Goal: Task Accomplishment & Management: Use online tool/utility

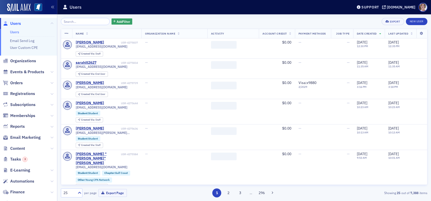
click at [77, 22] on input "search" at bounding box center [85, 21] width 49 height 7
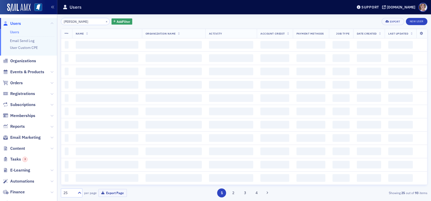
type input "[PERSON_NAME]"
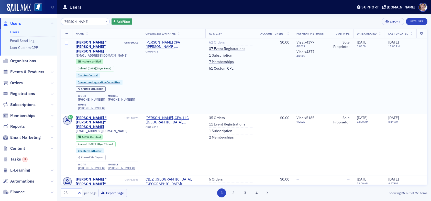
click at [212, 42] on link "62 Orders" at bounding box center [217, 42] width 16 height 5
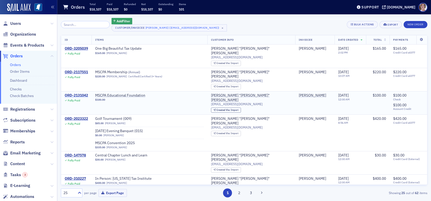
click at [80, 93] on div "ORD-2131042" at bounding box center [76, 95] width 23 height 5
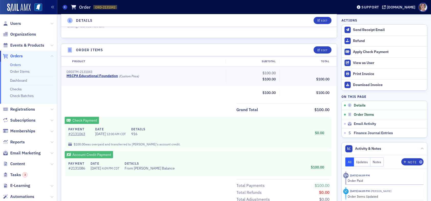
scroll to position [102, 0]
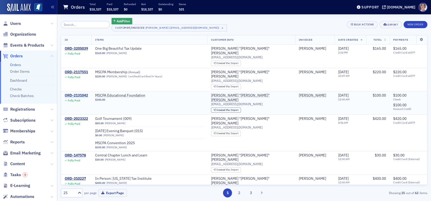
click at [84, 93] on div "ORD-2131042" at bounding box center [76, 95] width 23 height 5
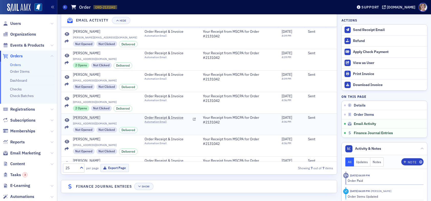
scroll to position [16, 0]
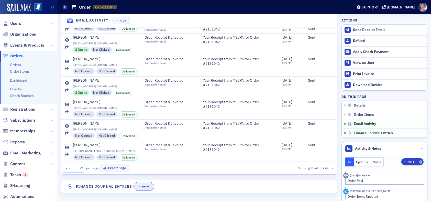
click at [138, 185] on button "Show" at bounding box center [143, 186] width 19 height 7
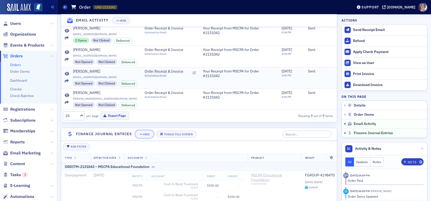
scroll to position [431, 0]
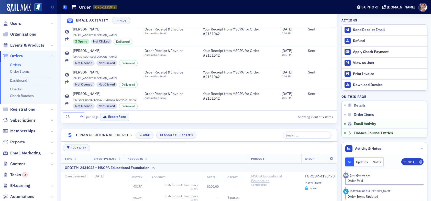
click at [64, 8] on span at bounding box center [65, 7] width 5 height 5
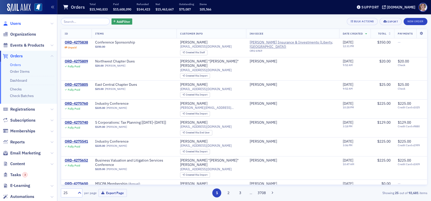
click at [16, 23] on span "Users" at bounding box center [15, 24] width 11 height 6
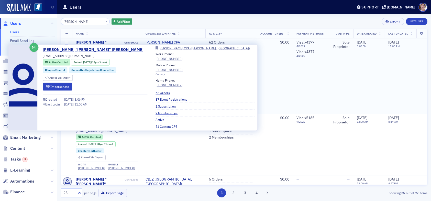
click at [106, 42] on div "[PERSON_NAME] "[PERSON_NAME]" [PERSON_NAME]" at bounding box center [100, 47] width 48 height 14
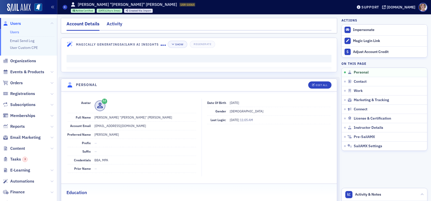
click at [113, 22] on div "Activity" at bounding box center [115, 24] width 16 height 9
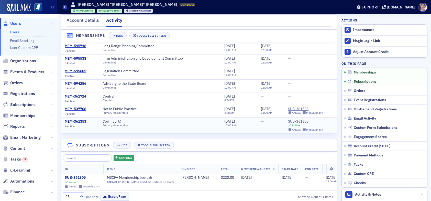
scroll to position [26, 0]
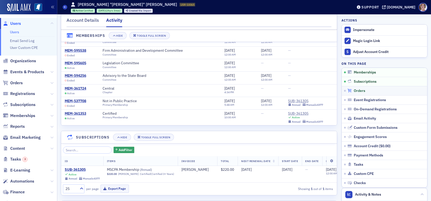
click at [356, 90] on span "Orders" at bounding box center [360, 90] width 12 height 5
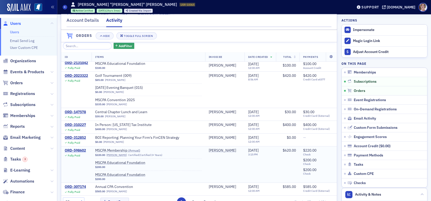
scroll to position [0, 0]
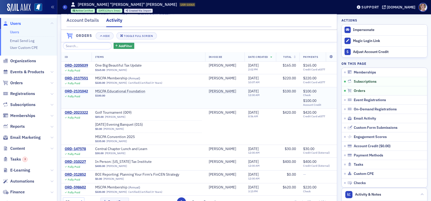
click at [85, 94] on div "ORD-2131042" at bounding box center [76, 91] width 23 height 5
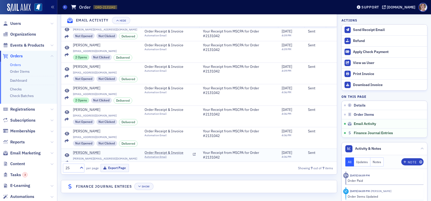
scroll to position [16, 0]
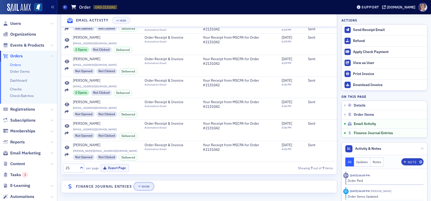
click at [144, 186] on div "Show" at bounding box center [146, 186] width 8 height 3
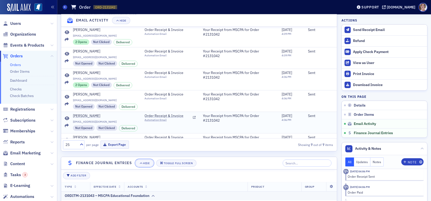
scroll to position [0, 0]
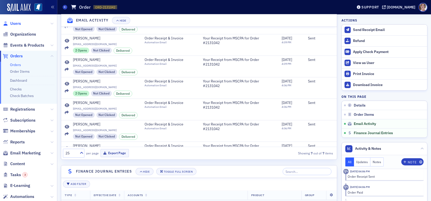
click at [14, 22] on span "Users" at bounding box center [15, 24] width 11 height 6
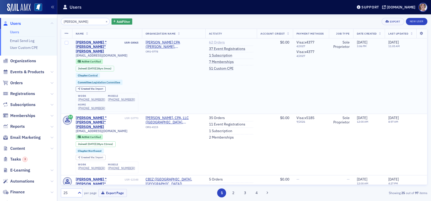
click at [211, 42] on link "62 Orders" at bounding box center [217, 42] width 16 height 5
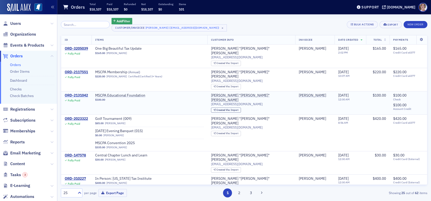
click at [82, 93] on div "ORD-2131042" at bounding box center [76, 95] width 23 height 5
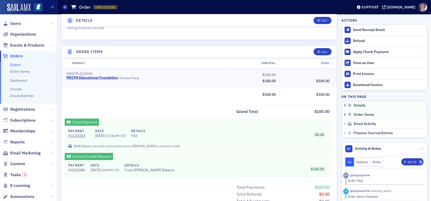
scroll to position [153, 0]
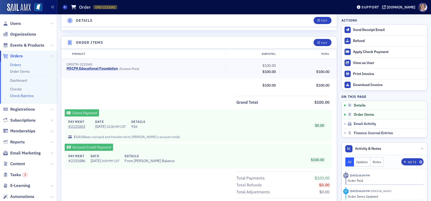
click at [19, 96] on link "Check Batches" at bounding box center [22, 95] width 24 height 5
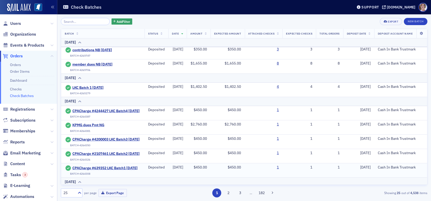
scroll to position [179, 0]
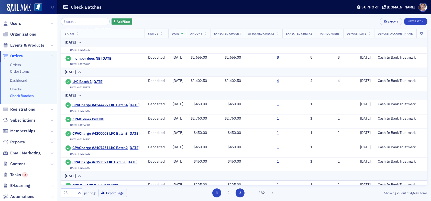
click at [240, 193] on button "3" at bounding box center [240, 192] width 9 height 9
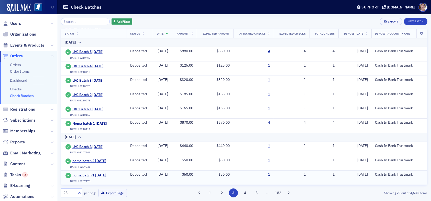
scroll to position [277, 0]
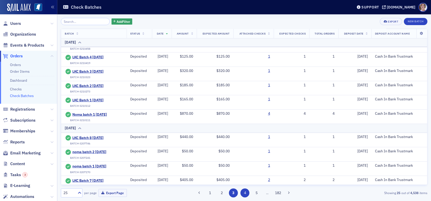
click at [246, 196] on button "4" at bounding box center [244, 192] width 9 height 9
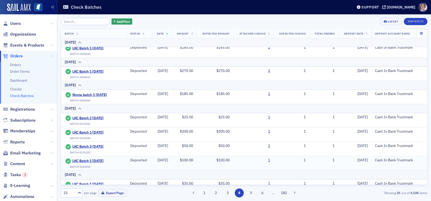
scroll to position [153, 0]
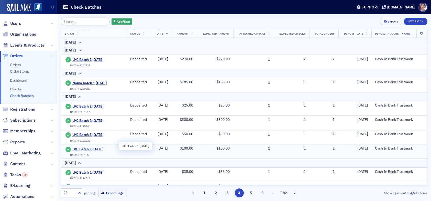
click at [101, 147] on span "LKC Batch 1 [DATE]" at bounding box center [95, 149] width 47 height 5
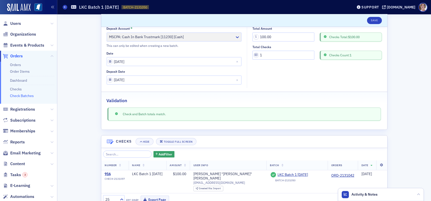
scroll to position [46, 0]
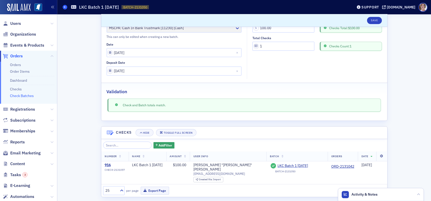
click at [65, 7] on icon at bounding box center [65, 7] width 2 height 2
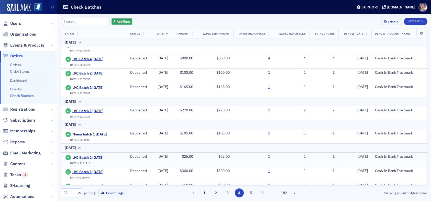
scroll to position [179, 0]
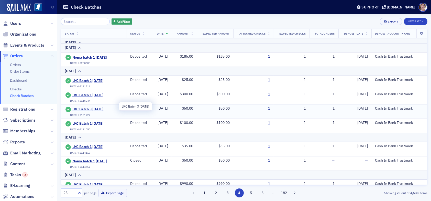
click at [98, 107] on span "LKC Batch 3 [DATE]" at bounding box center [95, 109] width 47 height 5
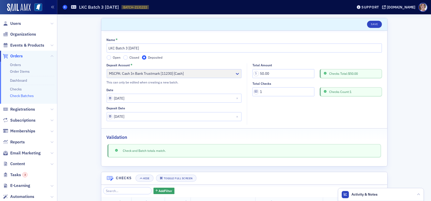
click at [63, 7] on span at bounding box center [65, 7] width 5 height 5
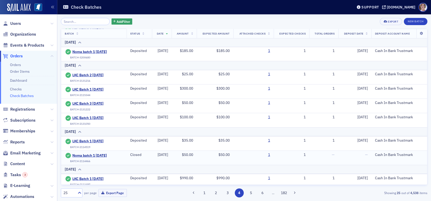
scroll to position [153, 0]
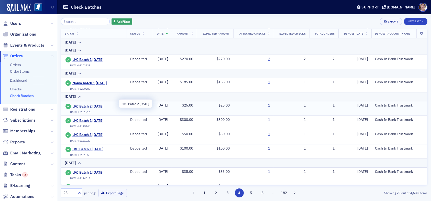
click at [91, 104] on span "LKC Batch 2 [DATE]" at bounding box center [95, 106] width 47 height 5
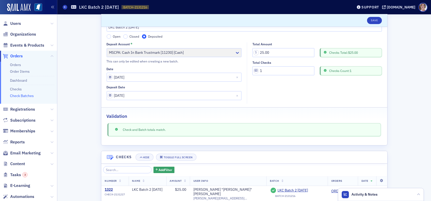
scroll to position [46, 0]
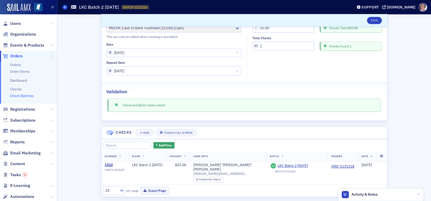
click at [64, 6] on icon at bounding box center [65, 7] width 2 height 2
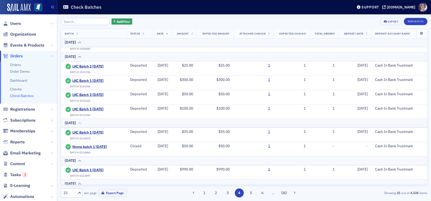
scroll to position [193, 0]
click at [102, 79] on span "LKC Batch 1 [DATE]" at bounding box center [95, 81] width 47 height 5
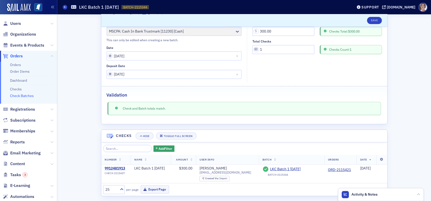
scroll to position [46, 0]
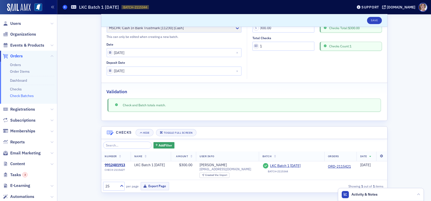
click at [64, 7] on icon at bounding box center [65, 7] width 2 height 2
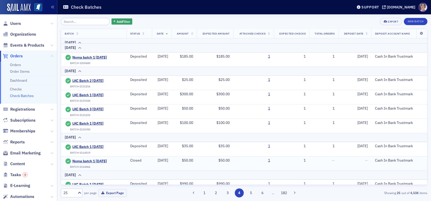
scroll to position [179, 0]
click at [95, 121] on span "LKC Batch 1 [DATE]" at bounding box center [95, 123] width 47 height 5
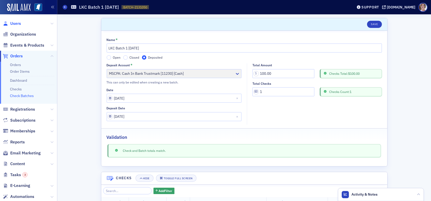
click at [16, 23] on span "Users" at bounding box center [15, 24] width 11 height 6
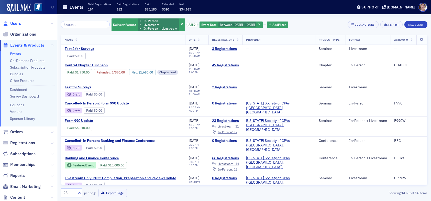
click at [20, 22] on span "Users" at bounding box center [15, 24] width 11 height 6
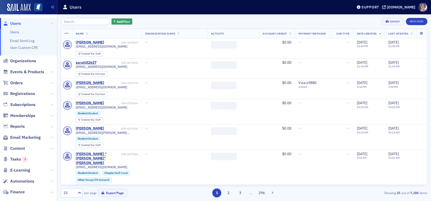
click at [82, 23] on input "search" at bounding box center [85, 21] width 49 height 7
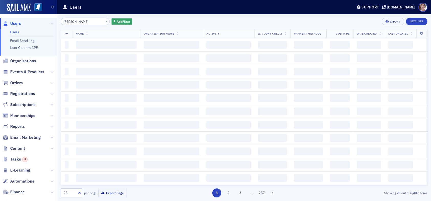
type input "[PERSON_NAME]"
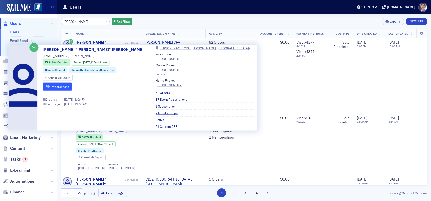
click at [63, 85] on button "Impersonate" at bounding box center [57, 86] width 29 height 8
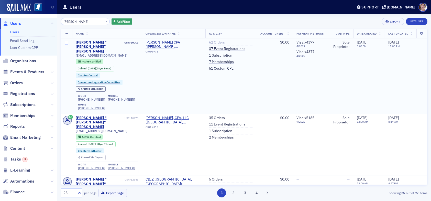
click at [212, 42] on link "62 Orders" at bounding box center [217, 42] width 16 height 5
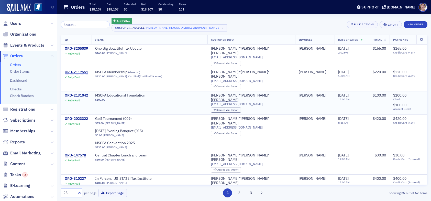
click at [77, 93] on div "ORD-2131042" at bounding box center [76, 95] width 23 height 5
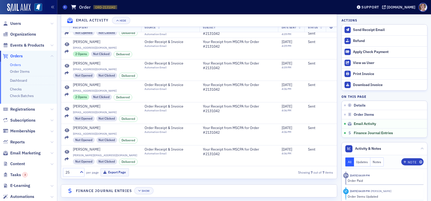
scroll to position [380, 0]
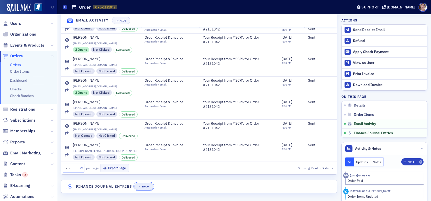
click at [144, 186] on div "Show" at bounding box center [146, 186] width 8 height 3
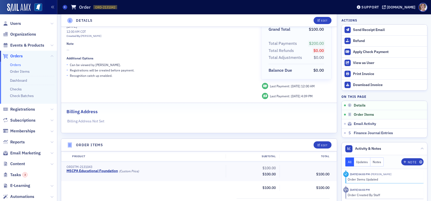
scroll to position [0, 0]
